Goal: Obtain resource: Download file/media

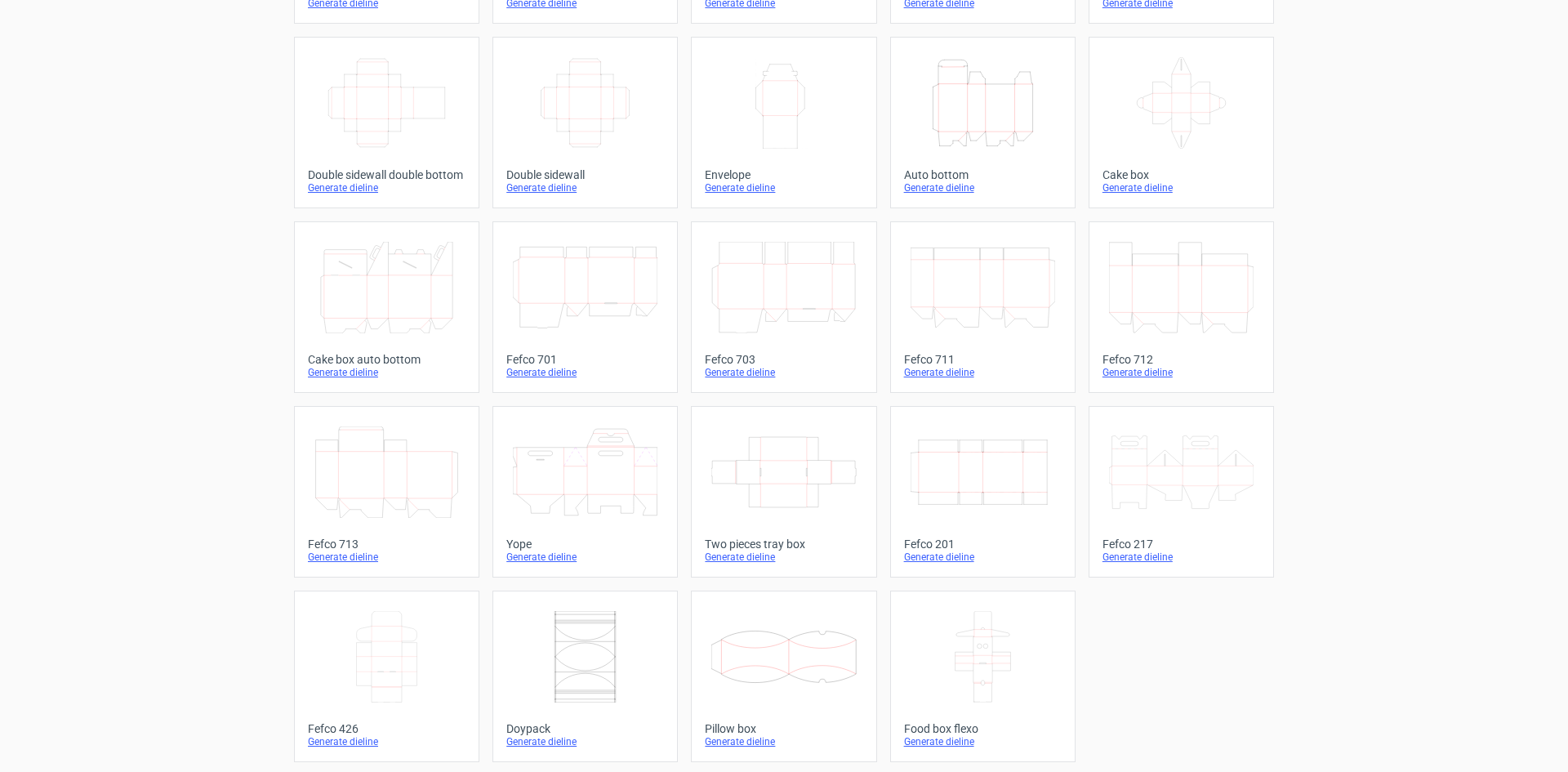
scroll to position [249, 0]
click at [416, 685] on icon at bounding box center [387, 653] width 144 height 91
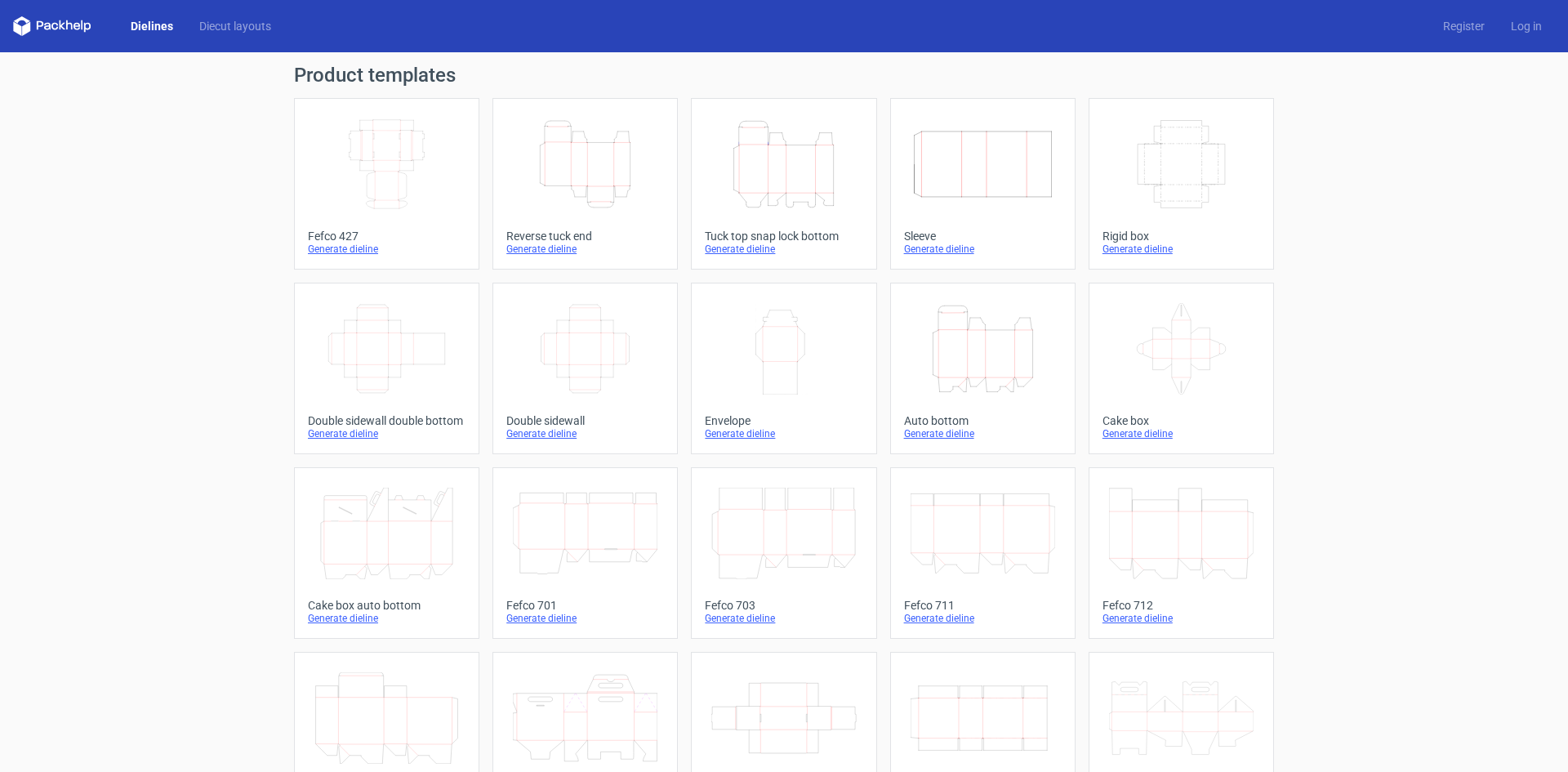
click at [398, 170] on icon "Width Depth Height" at bounding box center [387, 164] width 144 height 91
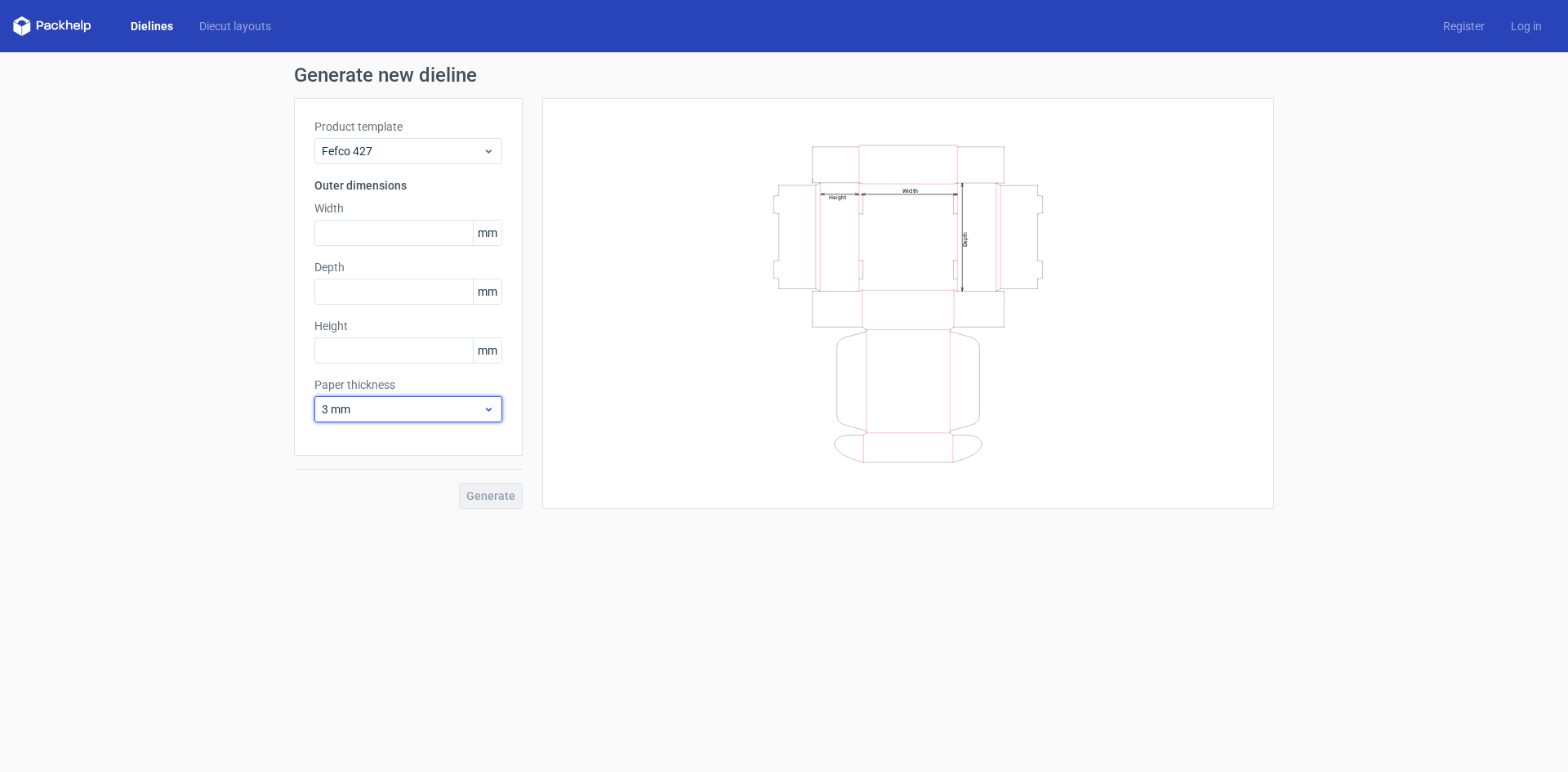
click at [357, 405] on span "3 mm" at bounding box center [403, 409] width 161 height 16
click at [366, 446] on div "0.4 mm" at bounding box center [409, 445] width 175 height 26
click at [402, 232] on input "text" at bounding box center [409, 232] width 188 height 26
type input "310"
type input "210"
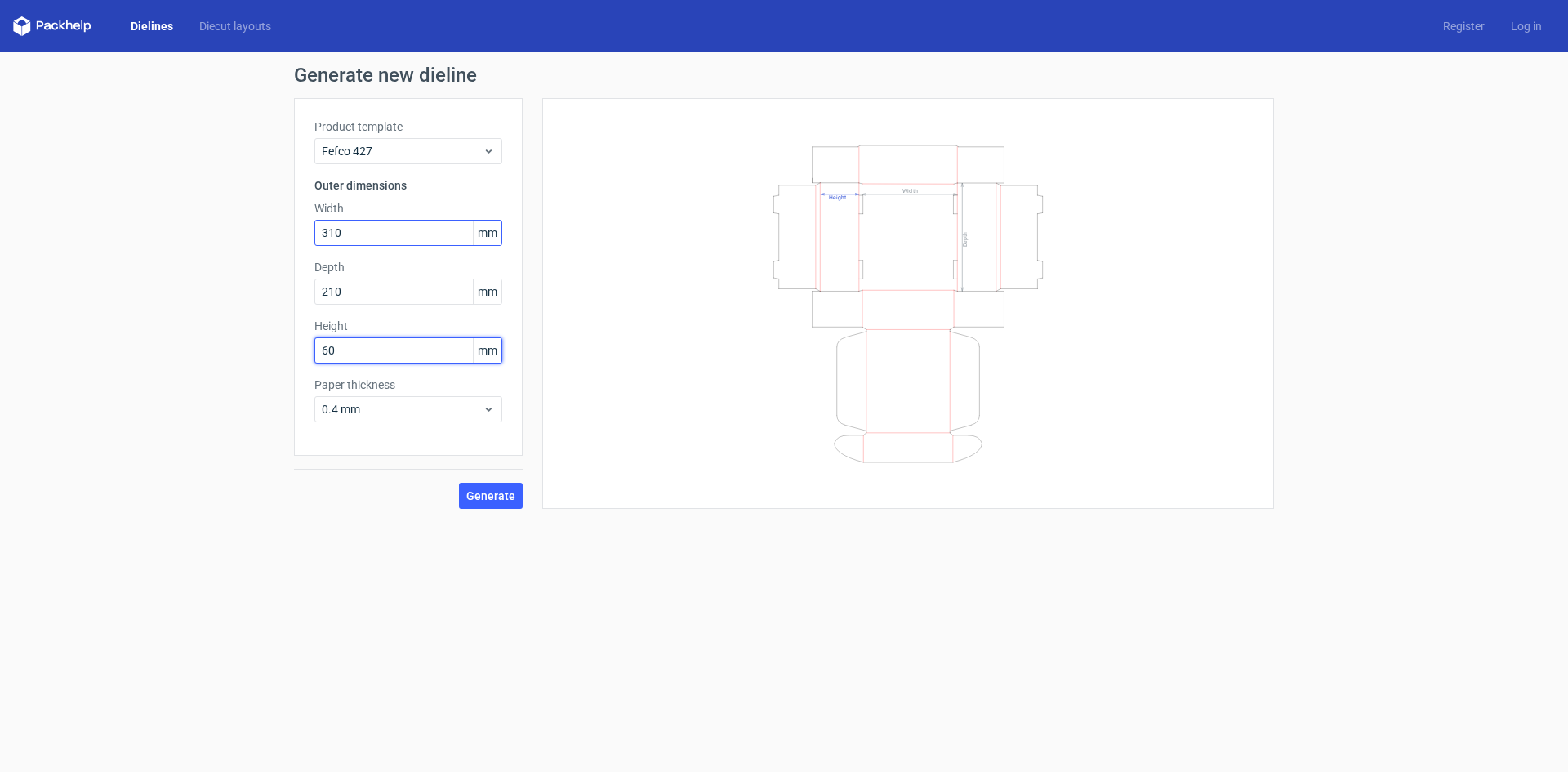
type input "60"
click at [491, 501] on span "Generate" at bounding box center [491, 496] width 49 height 12
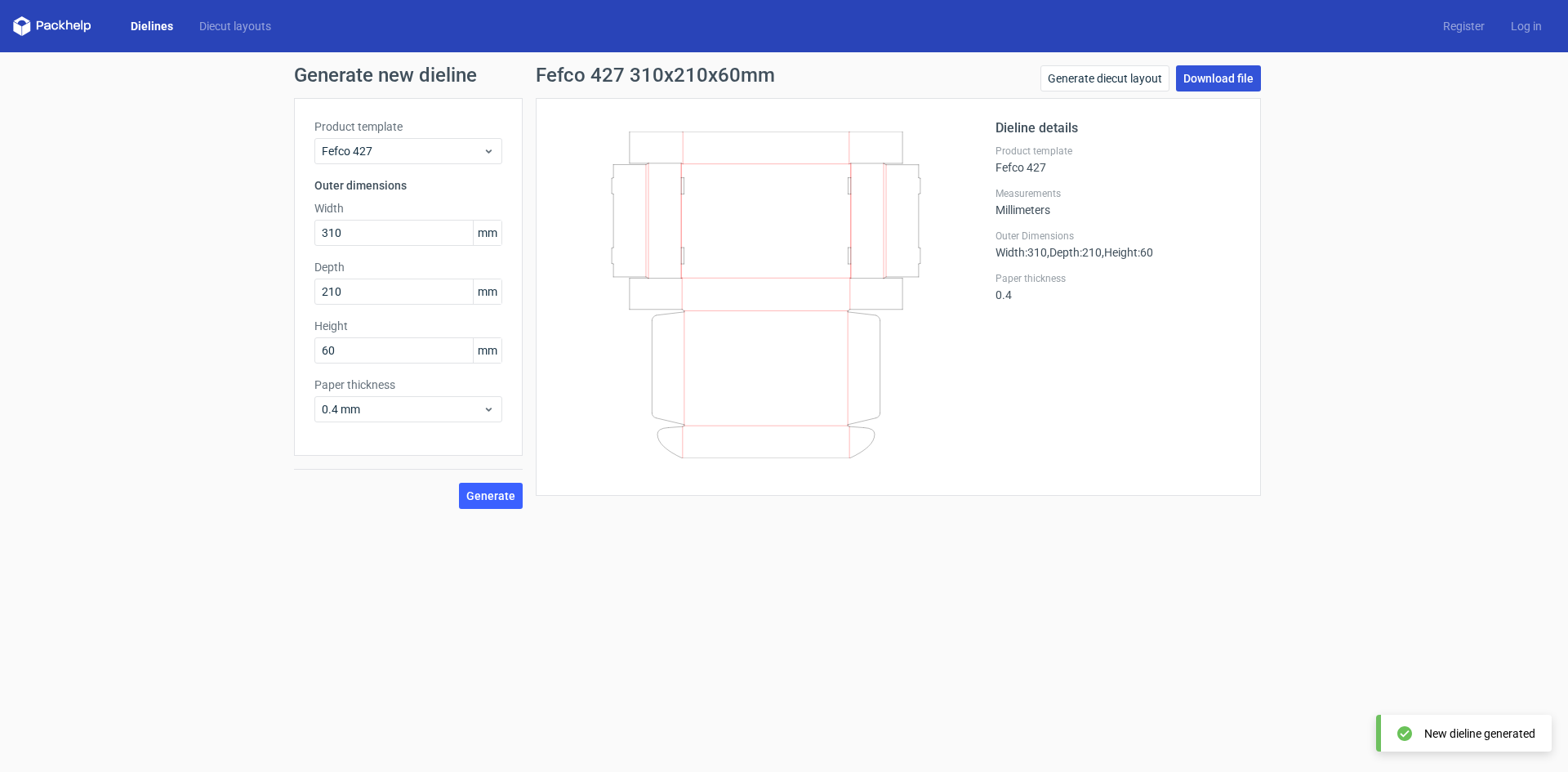
click at [1209, 84] on link "Download file" at bounding box center [1218, 78] width 85 height 26
